Goal: Use online tool/utility: Utilize a website feature to perform a specific function

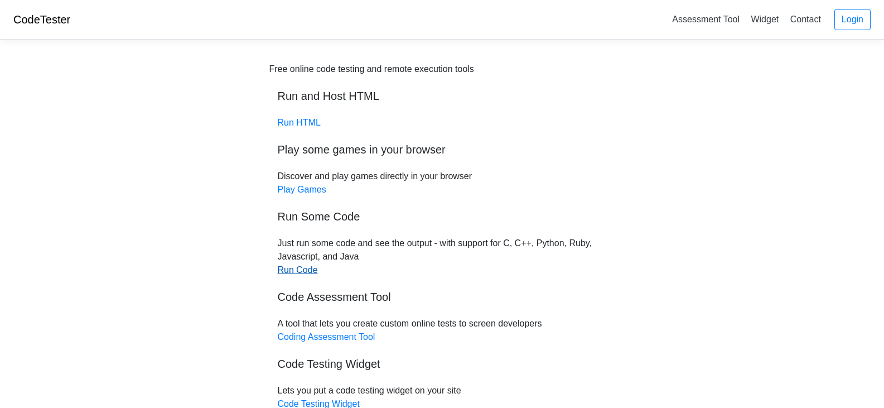
click at [307, 268] on link "Run Code" at bounding box center [298, 269] width 40 height 9
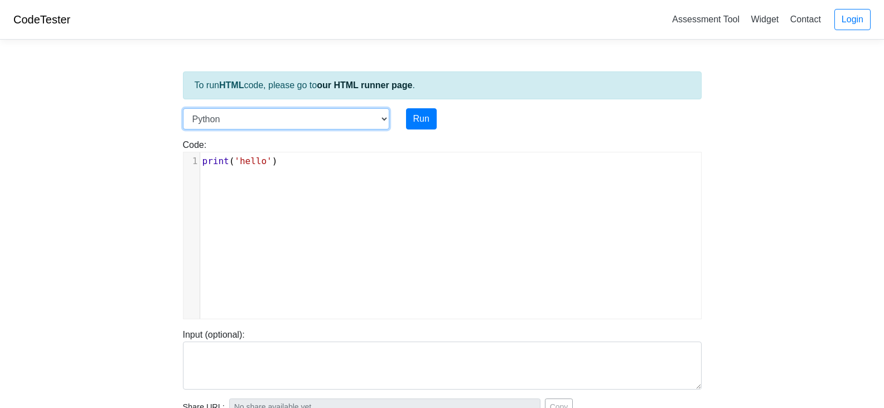
click at [384, 123] on select "C C++ Go Java Javascript Python Ruby" at bounding box center [286, 118] width 206 height 21
select select "c"
click at [183, 108] on select "C C++ Go Java Javascript Python Ruby" at bounding box center [286, 118] width 206 height 21
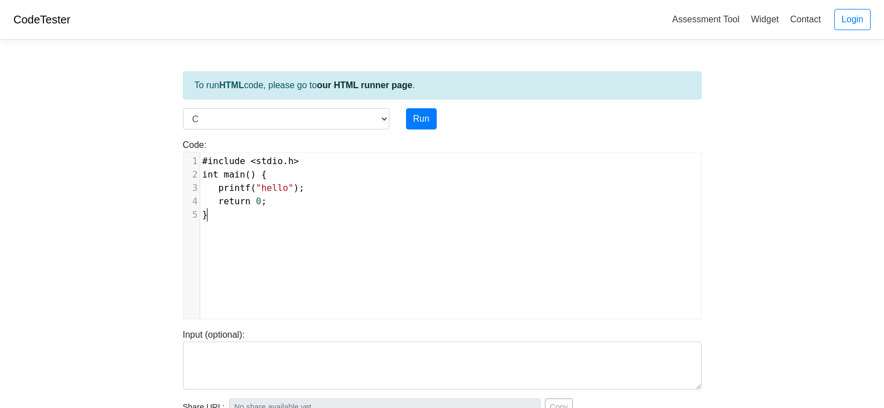
scroll to position [4, 0]
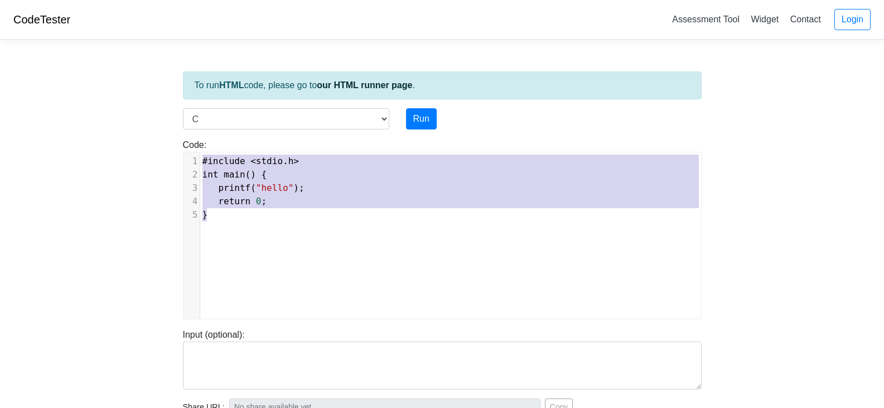
drag, startPoint x: 220, startPoint y: 218, endPoint x: 197, endPoint y: 151, distance: 70.9
click at [197, 151] on div "Code: #include <stdio.h> int main() { printf("hello"); return 0; } #include <st…" at bounding box center [442, 228] width 535 height 181
type textarea "​#include <stdio.h> int main() { printf("hello"); return 0; }"
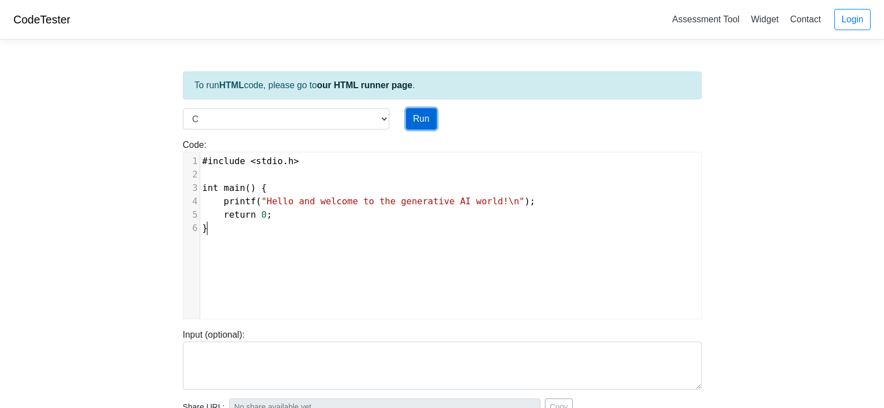
click at [420, 120] on button "Run" at bounding box center [421, 118] width 31 height 21
type input "https://codetester.io/runner?s=JOXY99ZPX8"
type textarea "Stdout: Hello and welcome to the generative AI world!"
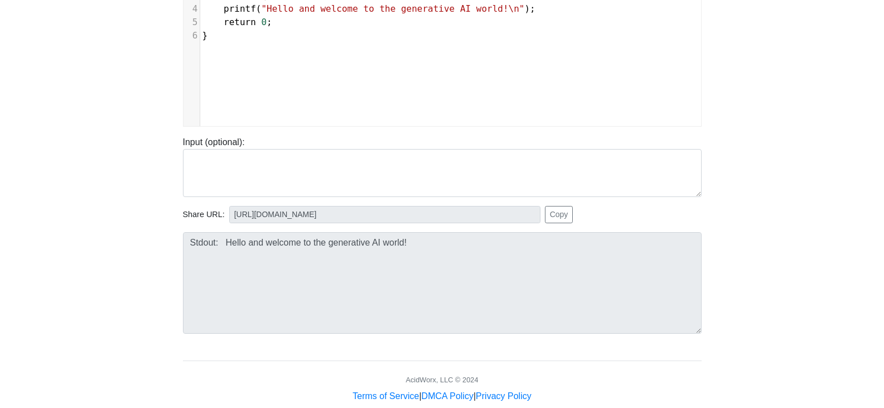
scroll to position [214, 0]
